Goal: Book appointment/travel/reservation

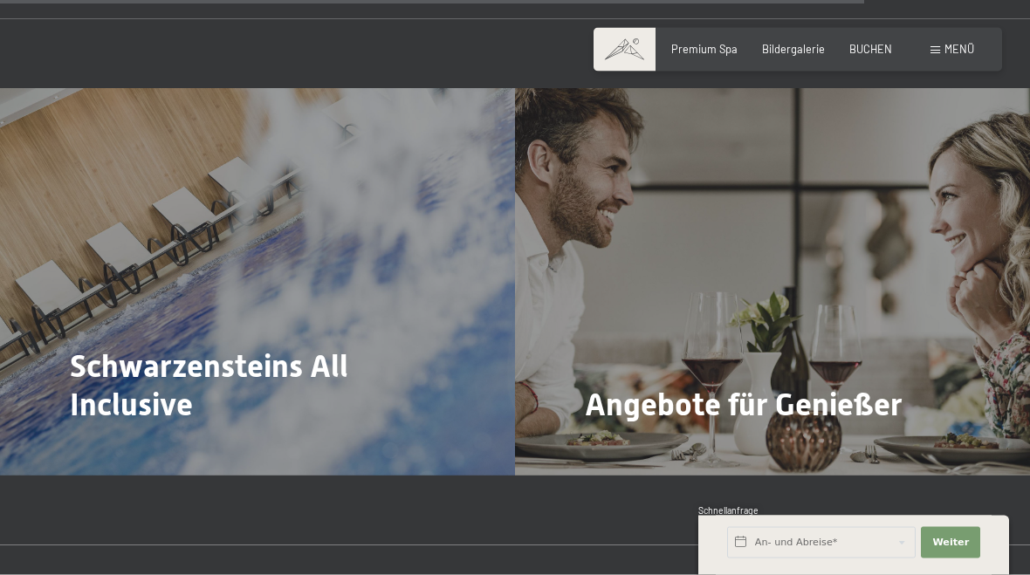
scroll to position [5294, 0]
click at [102, 303] on div "Schwarzensteins All Inclusive Mehr dazu" at bounding box center [257, 281] width 515 height 387
click at [101, 444] on span "Mehr dazu" at bounding box center [106, 452] width 58 height 16
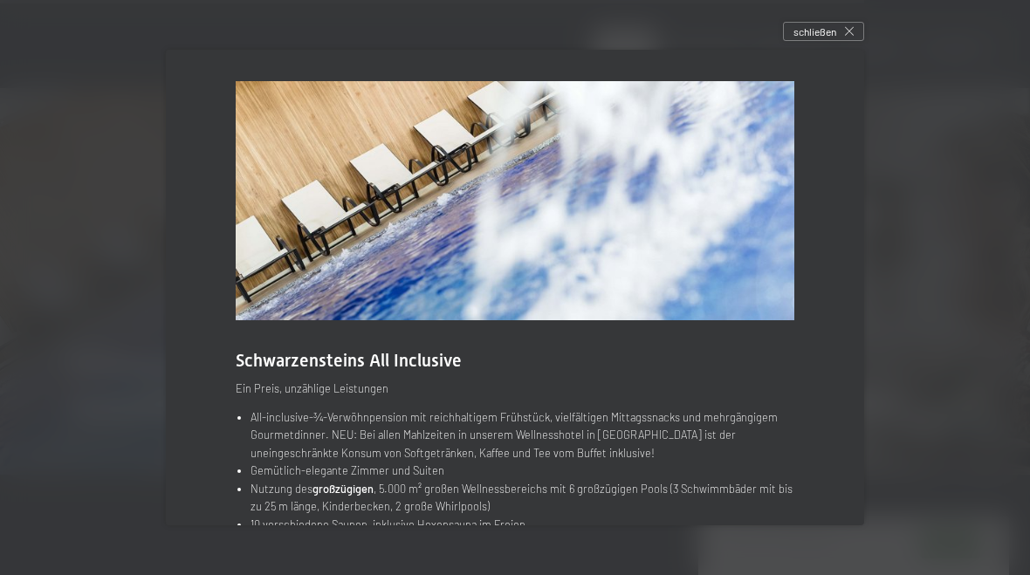
scroll to position [0, 0]
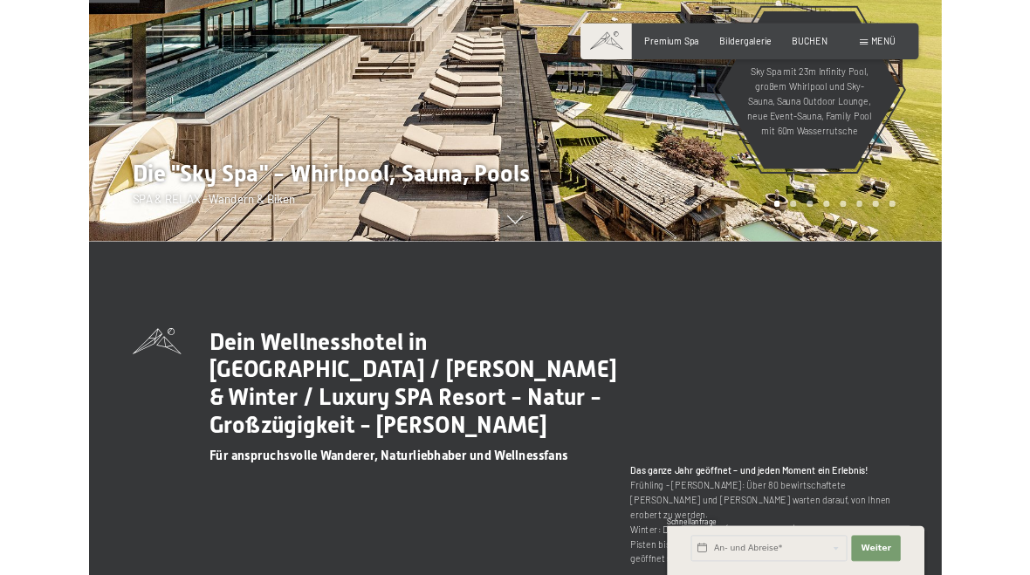
scroll to position [402, 0]
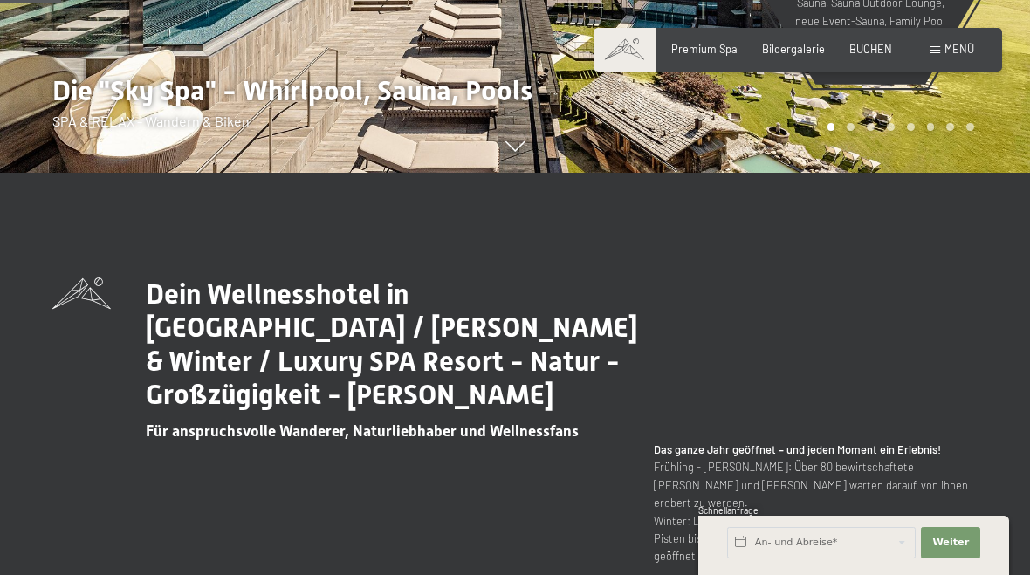
click at [801, 45] on span "Bildergalerie" at bounding box center [793, 49] width 63 height 14
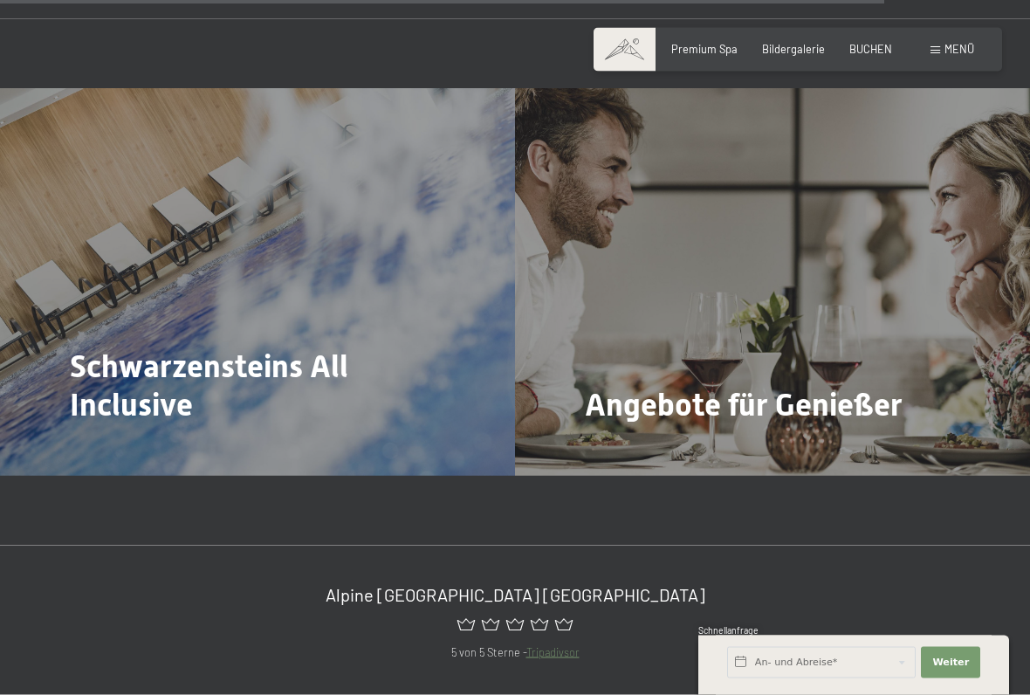
scroll to position [5413, 0]
click at [638, 444] on span "Mehr dazu" at bounding box center [621, 452] width 58 height 16
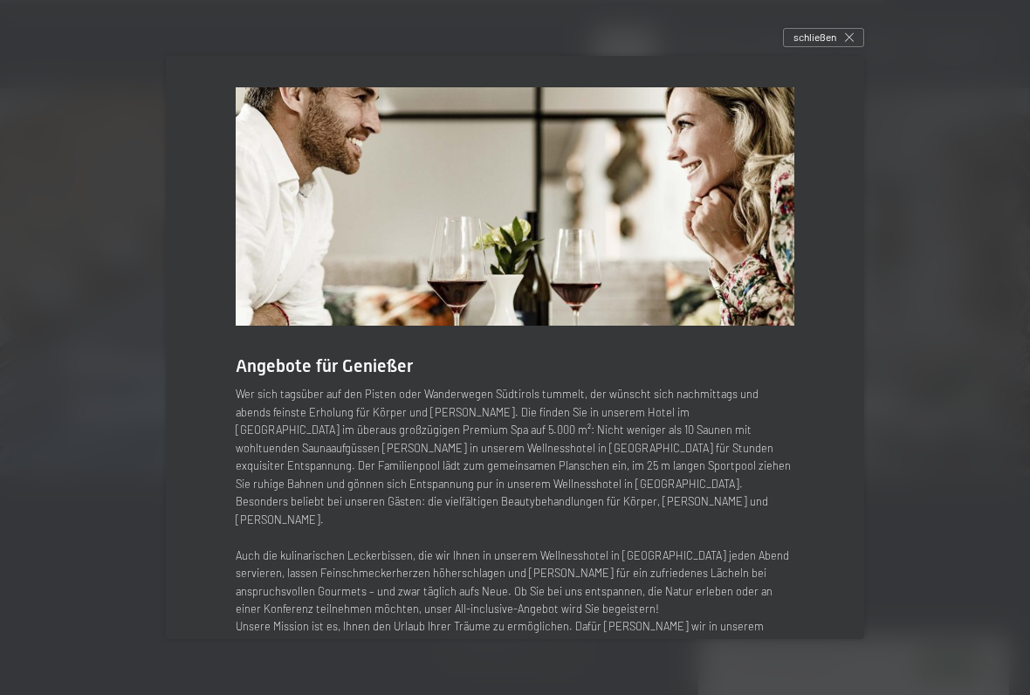
scroll to position [57, 0]
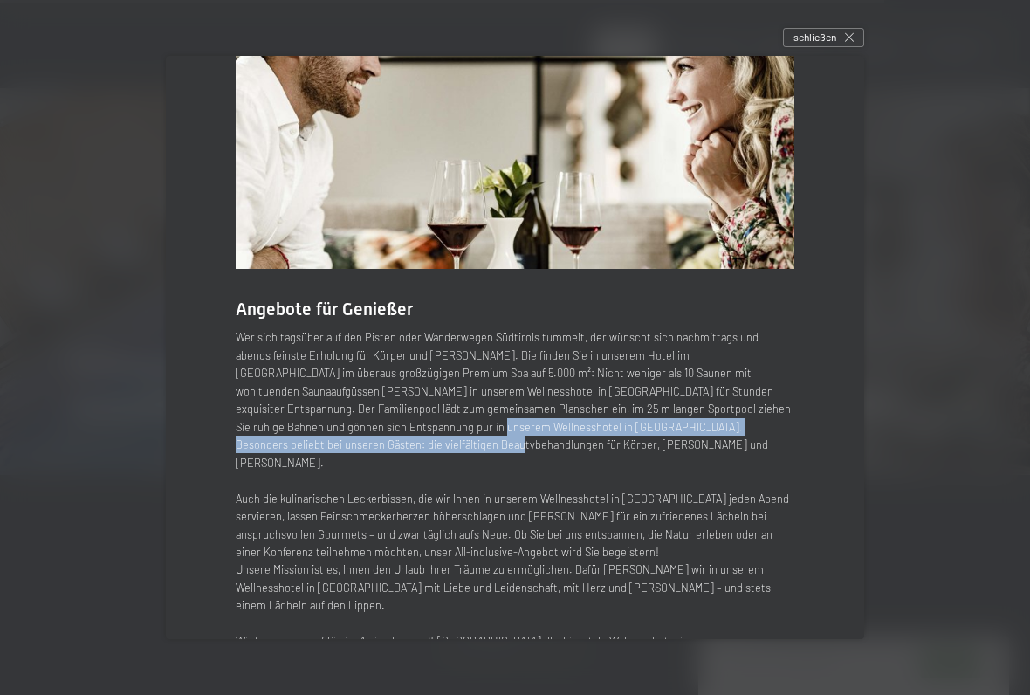
click at [957, 336] on div at bounding box center [515, 347] width 1030 height 695
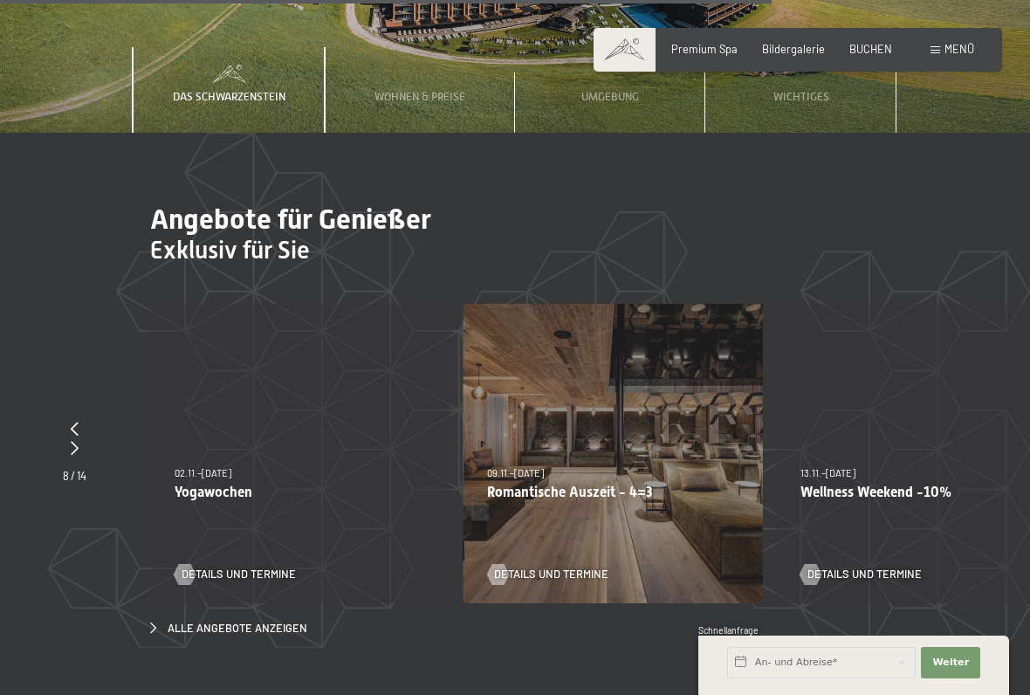
scroll to position [4727, 0]
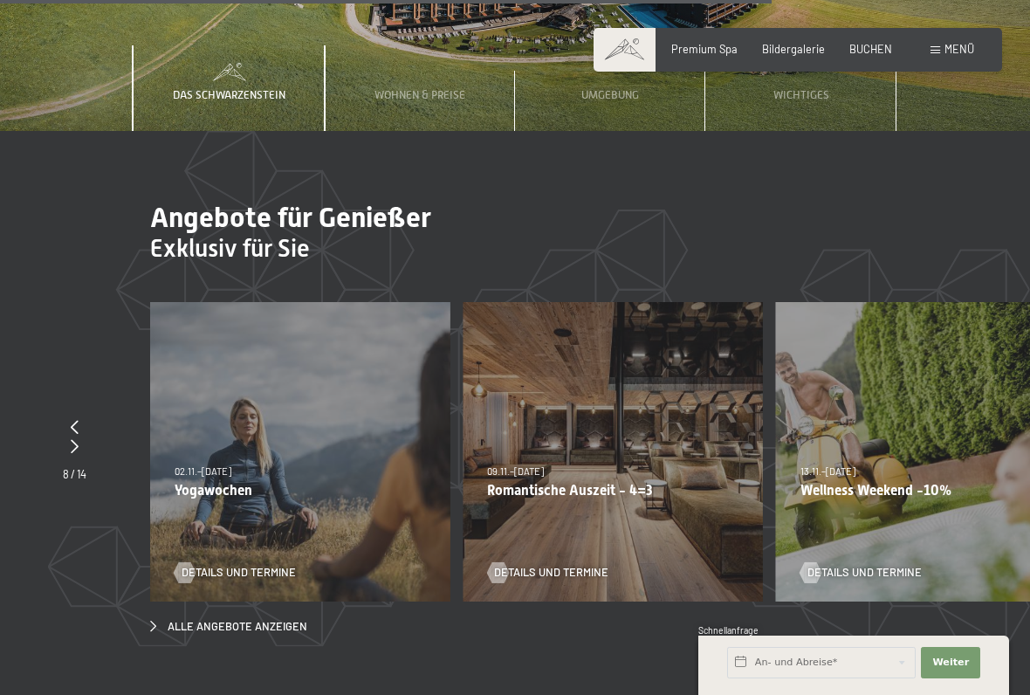
click at [814, 482] on p "Wellness Weekend -10%" at bounding box center [926, 490] width 251 height 17
click at [848, 428] on div "13.11.–01.12.2025 11.12.–22.12.2025 15.01.–26.01.2026 12.03.–23.03.2026 13.11.–…" at bounding box center [925, 451] width 299 height 299
click at [818, 435] on div "13.11.–01.12.2025 11.12.–22.12.2025 15.01.–26.01.2026 12.03.–23.03.2026 13.11.–…" at bounding box center [925, 451] width 299 height 299
click at [815, 562] on div at bounding box center [811, 572] width 12 height 21
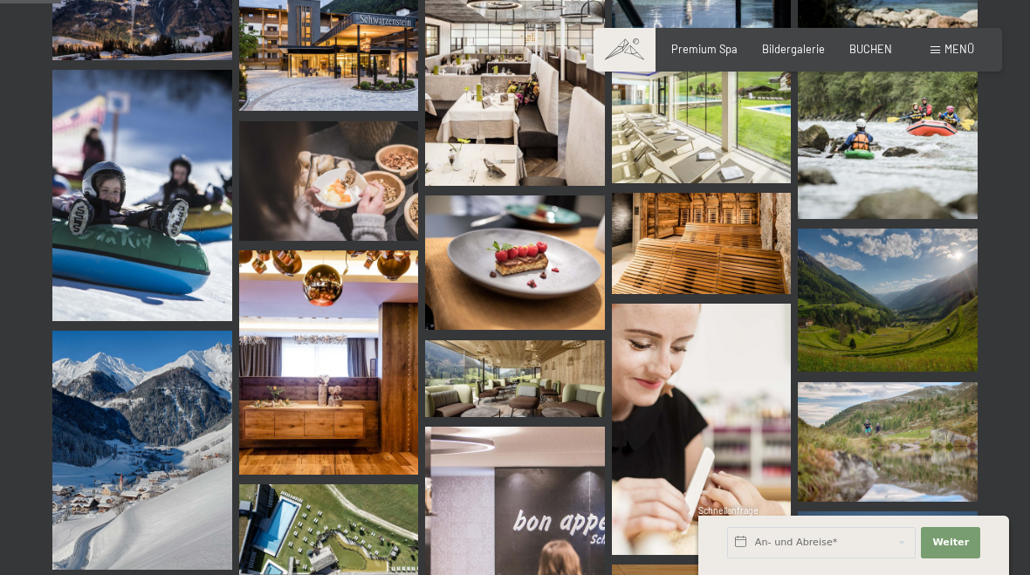
scroll to position [868, 0]
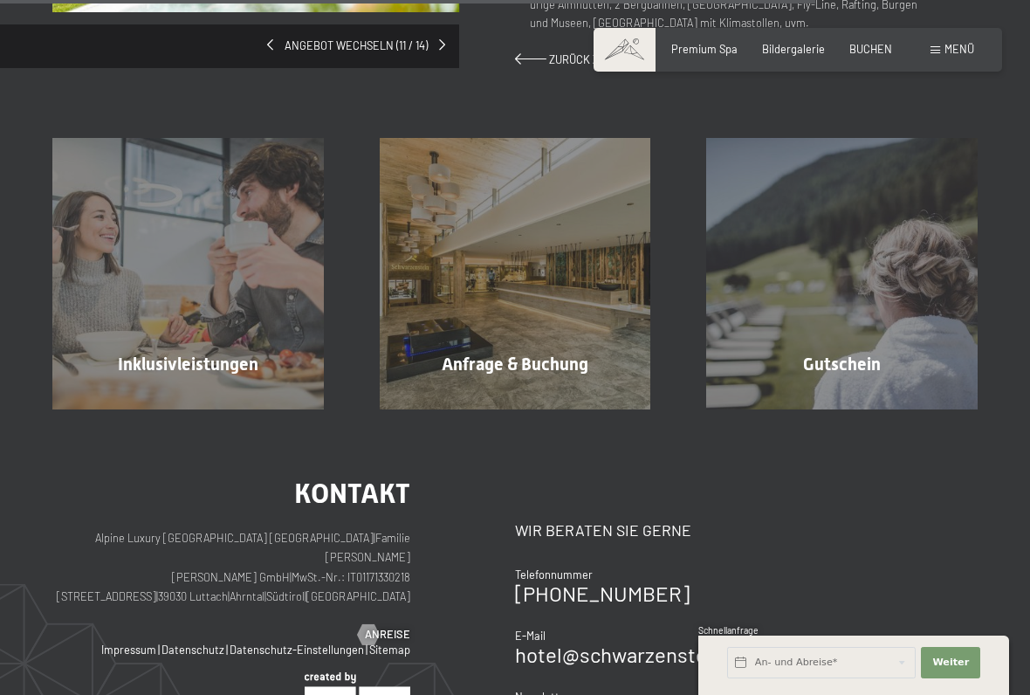
scroll to position [1270, 0]
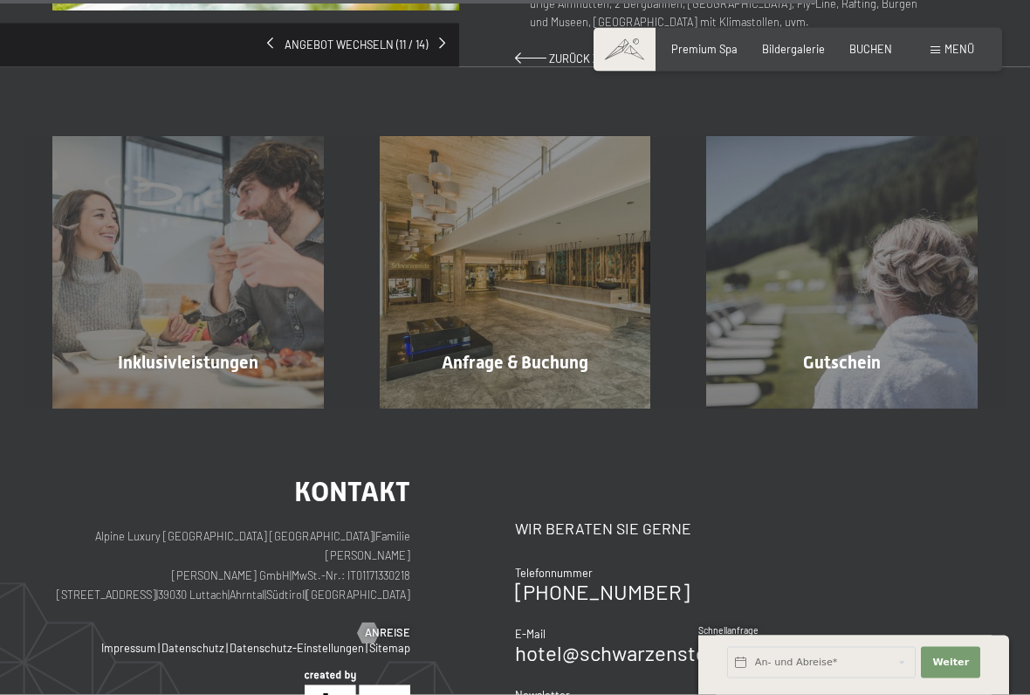
click at [471, 254] on div "Anfrage & Buchung Mehr erfahren" at bounding box center [515, 272] width 327 height 271
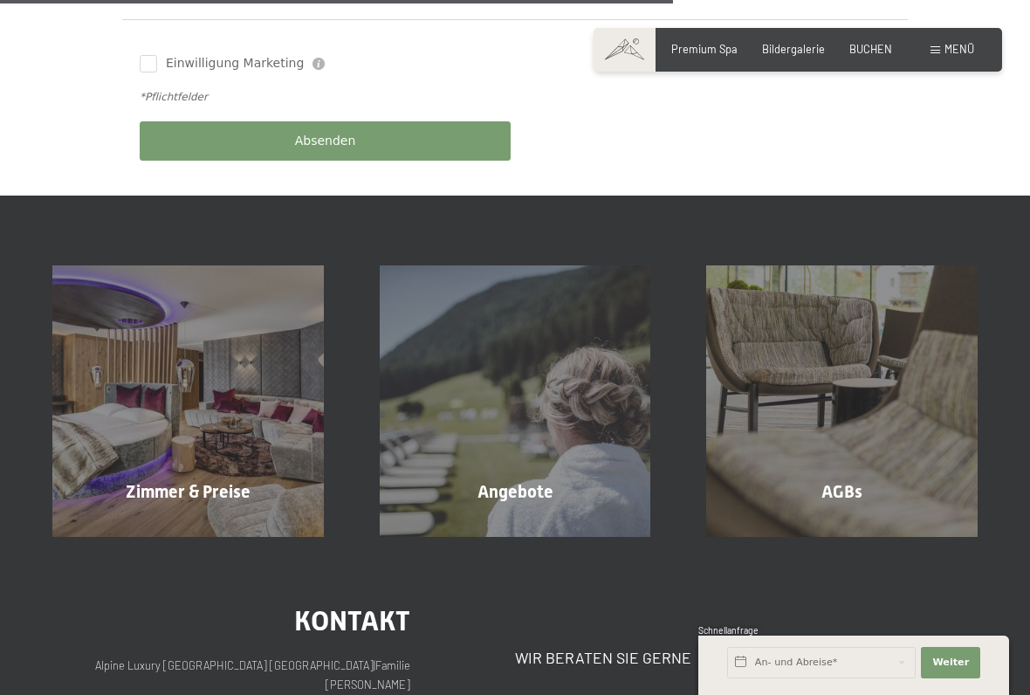
scroll to position [925, 0]
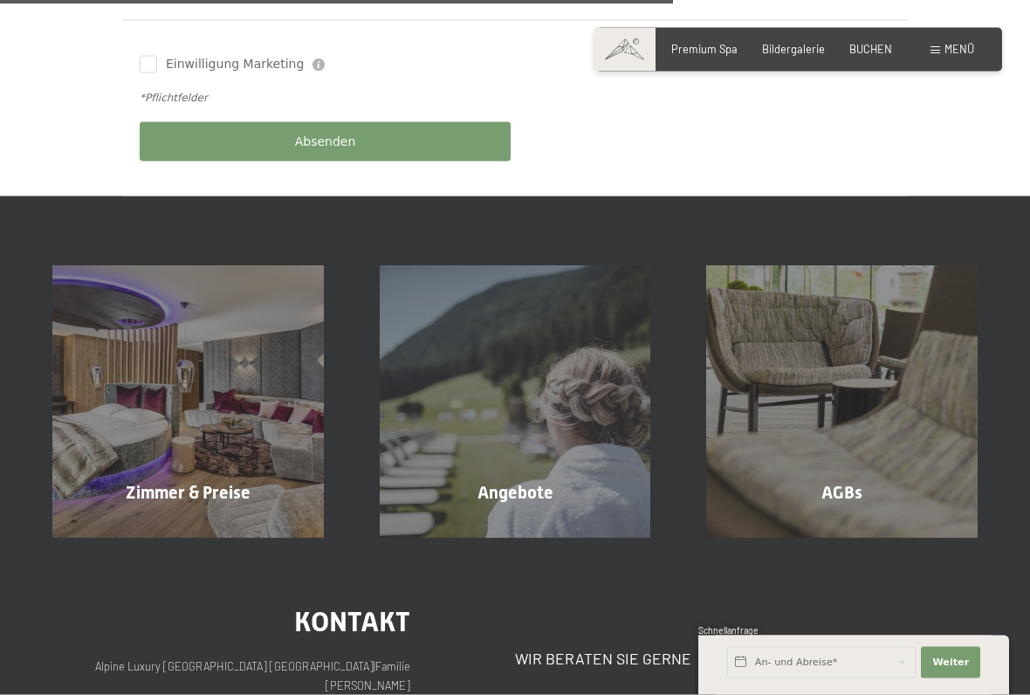
click at [431, 480] on div "Angebote" at bounding box center [515, 492] width 327 height 24
